Goal: Navigation & Orientation: Find specific page/section

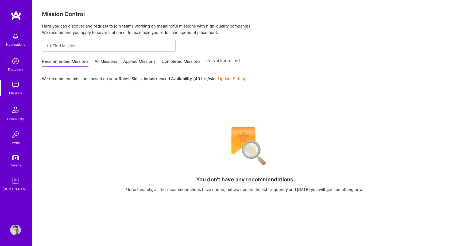
click at [110, 61] on link "All Missions" at bounding box center [106, 62] width 23 height 9
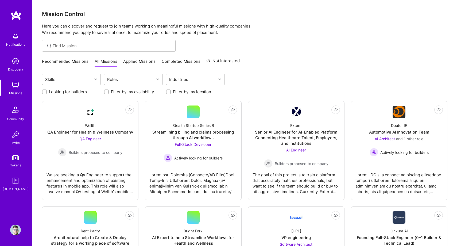
click at [79, 59] on link "Recommended Missions" at bounding box center [65, 62] width 46 height 9
